Goal: Task Accomplishment & Management: Manage account settings

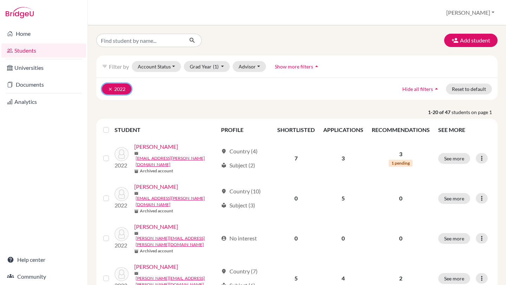
click at [109, 92] on button "clear 2022" at bounding box center [117, 89] width 30 height 11
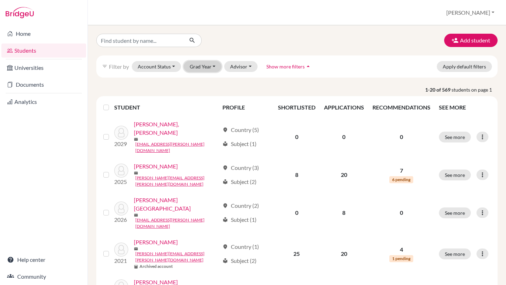
click at [214, 69] on button "Grad Year" at bounding box center [203, 66] width 38 height 11
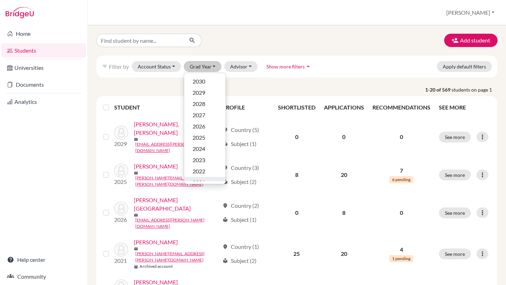
click at [202, 179] on span "2021" at bounding box center [199, 183] width 13 height 8
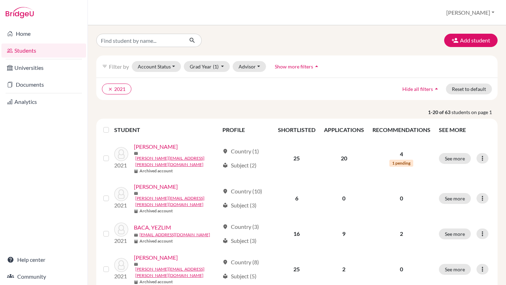
click at [112, 126] on label at bounding box center [112, 126] width 0 height 0
click at [0, 0] on input "checkbox" at bounding box center [0, 0] width 0 height 0
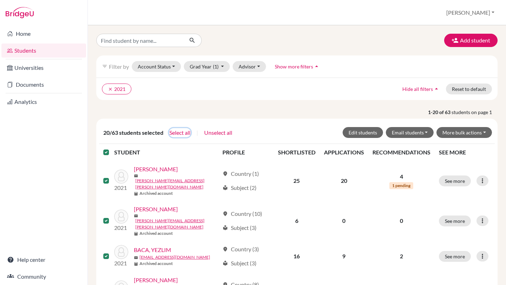
click at [188, 134] on button "Select all" at bounding box center [180, 132] width 22 height 9
click at [366, 134] on button "Edit students" at bounding box center [363, 132] width 40 height 11
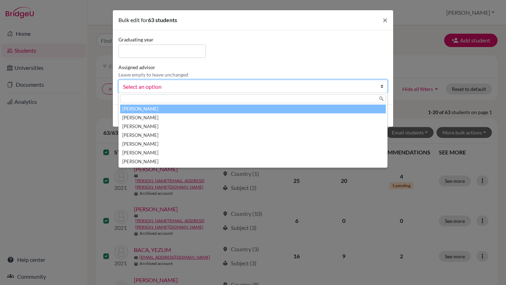
click at [379, 87] on link "Select an option" at bounding box center [252, 86] width 269 height 13
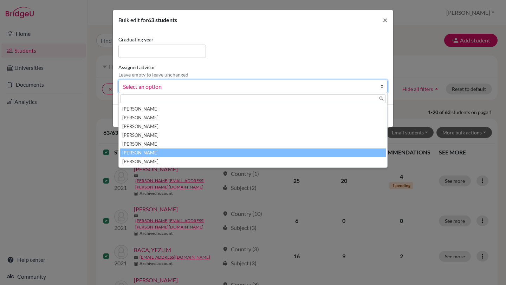
click at [181, 150] on li "Sauceda, Yohana" at bounding box center [253, 153] width 266 height 9
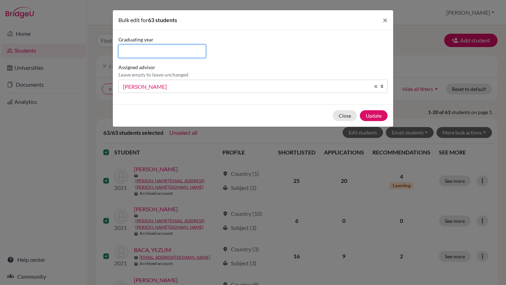
click at [174, 52] on input at bounding box center [162, 51] width 88 height 13
type input "2021"
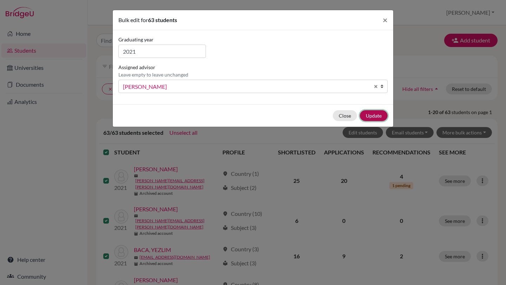
click at [372, 116] on button "Update" at bounding box center [374, 115] width 28 height 11
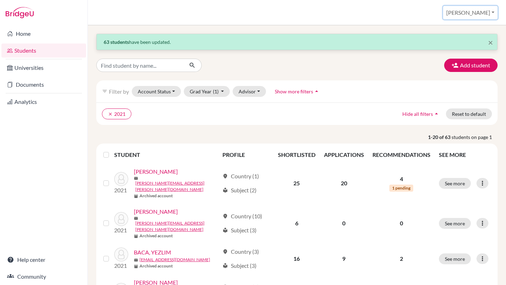
click at [473, 13] on button "[PERSON_NAME]" at bounding box center [470, 12] width 54 height 13
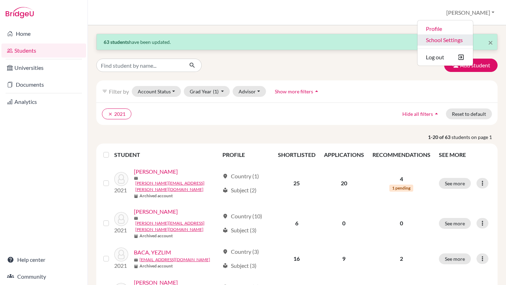
click at [464, 43] on link "School Settings" at bounding box center [446, 39] width 56 height 11
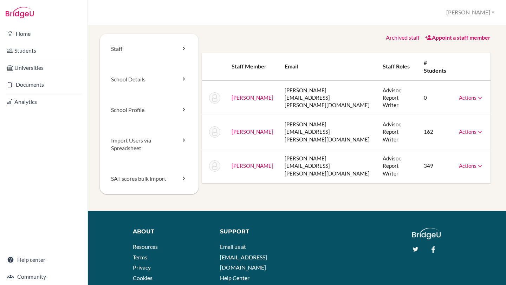
click at [481, 95] on icon at bounding box center [480, 98] width 7 height 7
click at [453, 125] on link "Archive" at bounding box center [453, 130] width 60 height 10
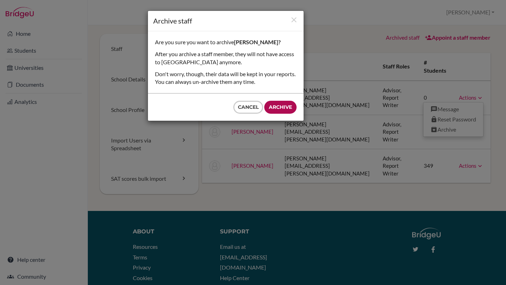
click at [289, 108] on input "Archive" at bounding box center [280, 107] width 32 height 13
type input "Archive"
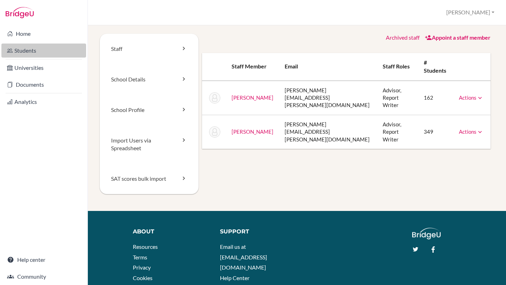
click at [40, 53] on link "Students" at bounding box center [43, 51] width 85 height 14
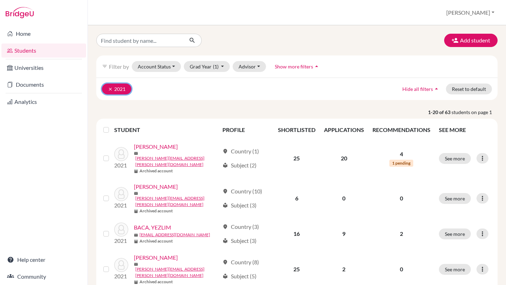
click at [108, 89] on icon "clear" at bounding box center [110, 89] width 5 height 5
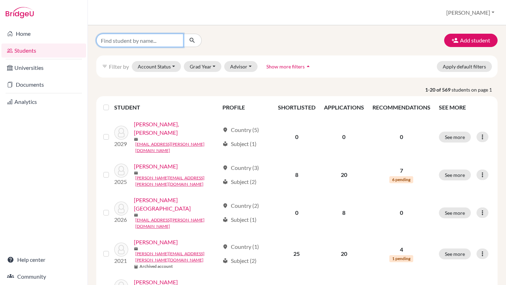
click at [136, 43] on input "Find student by name..." at bounding box center [139, 40] width 87 height 13
type input "andonie"
click button "submit" at bounding box center [192, 40] width 19 height 13
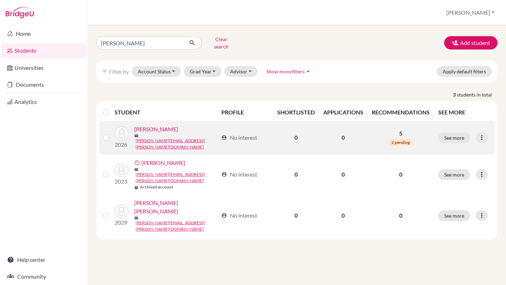
click at [160, 127] on link "[PERSON_NAME]" at bounding box center [156, 129] width 44 height 8
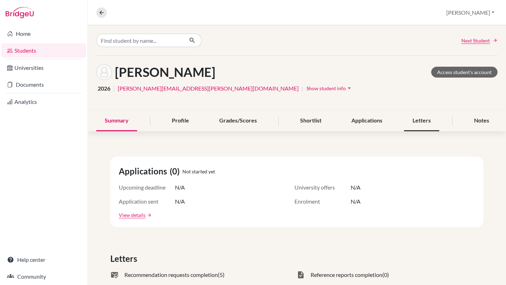
click at [428, 123] on div "Letters" at bounding box center [421, 121] width 35 height 21
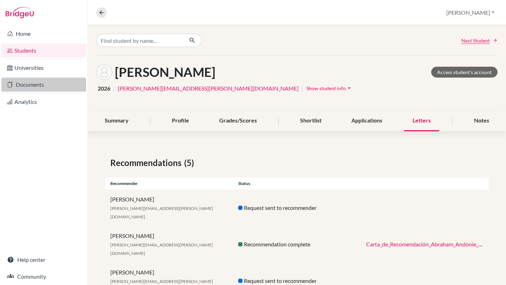
click at [39, 86] on link "Documents" at bounding box center [43, 85] width 85 height 14
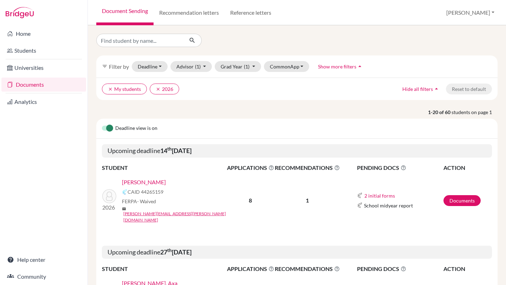
click at [504, 165] on div "filter_list Filter by Deadline - Select a date range Or double click for a sing…" at bounding box center [297, 155] width 418 height 260
click at [167, 42] on input "Find student by name..." at bounding box center [139, 40] width 87 height 13
type input "d"
type input "[PERSON_NAME]"
click button "submit" at bounding box center [192, 40] width 19 height 13
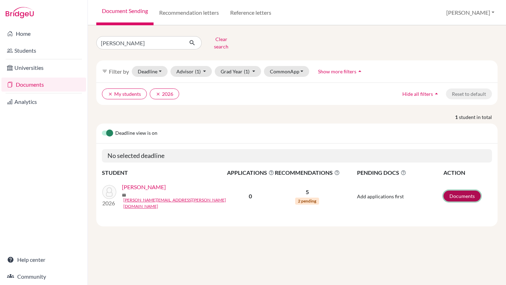
click at [455, 192] on link "Documents" at bounding box center [462, 196] width 37 height 11
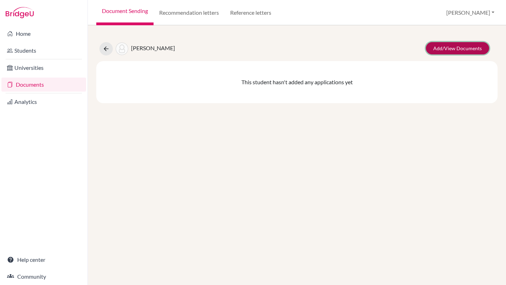
click at [453, 50] on link "Add/View Documents" at bounding box center [457, 48] width 63 height 12
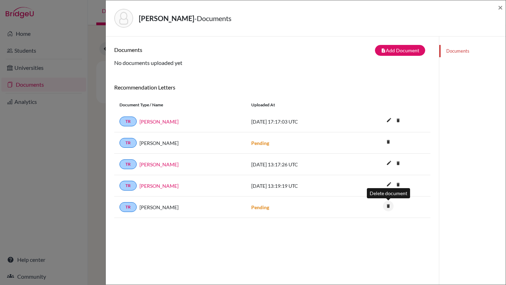
click at [388, 207] on icon "delete" at bounding box center [388, 206] width 11 height 11
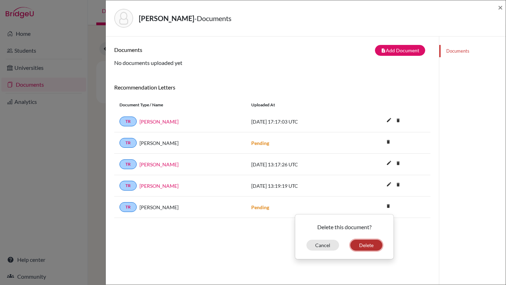
click at [370, 245] on button "Delete" at bounding box center [366, 245] width 32 height 11
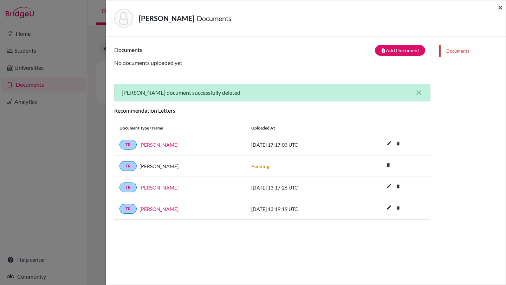
click at [501, 10] on span "×" at bounding box center [500, 7] width 5 height 10
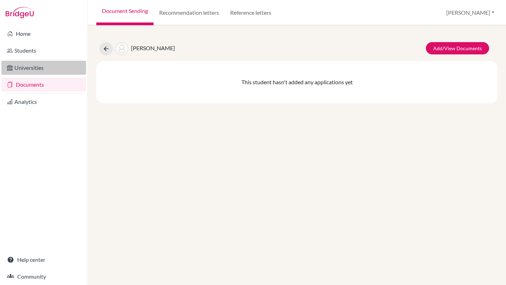
click at [38, 74] on link "Universities" at bounding box center [43, 68] width 85 height 14
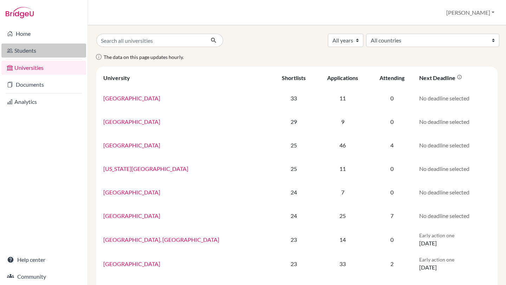
click at [32, 50] on link "Students" at bounding box center [43, 51] width 85 height 14
